Goal: Navigation & Orientation: Find specific page/section

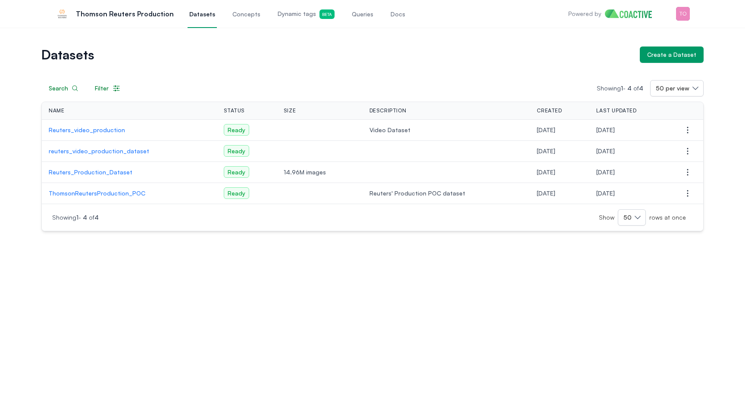
click at [84, 131] on p "Reuters_video_production" at bounding box center [129, 130] width 161 height 9
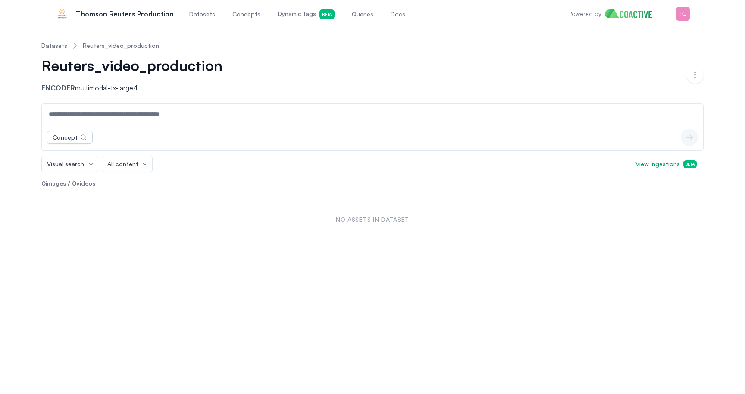
click at [57, 46] on link "Datasets" at bounding box center [54, 45] width 26 height 9
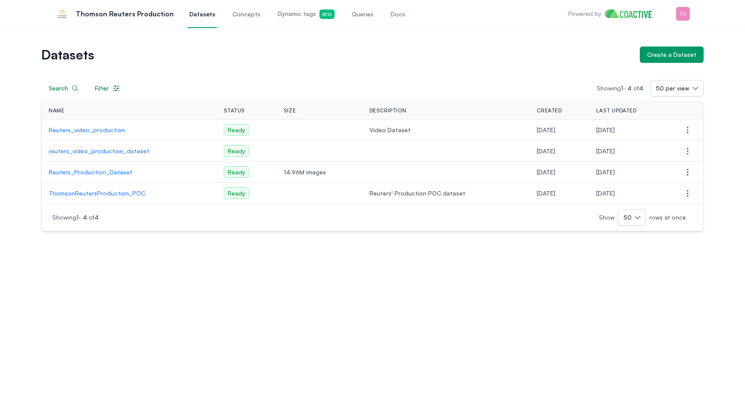
click at [93, 153] on p "reuters_video_production_dataset" at bounding box center [129, 151] width 161 height 9
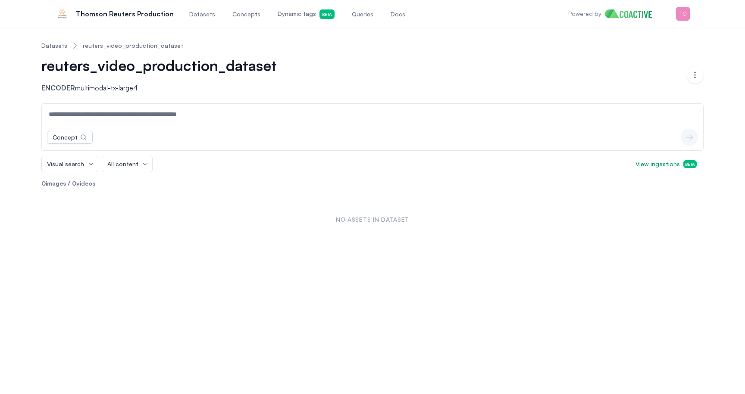
click at [53, 45] on link "Datasets" at bounding box center [54, 45] width 26 height 9
